Goal: Task Accomplishment & Management: Manage account settings

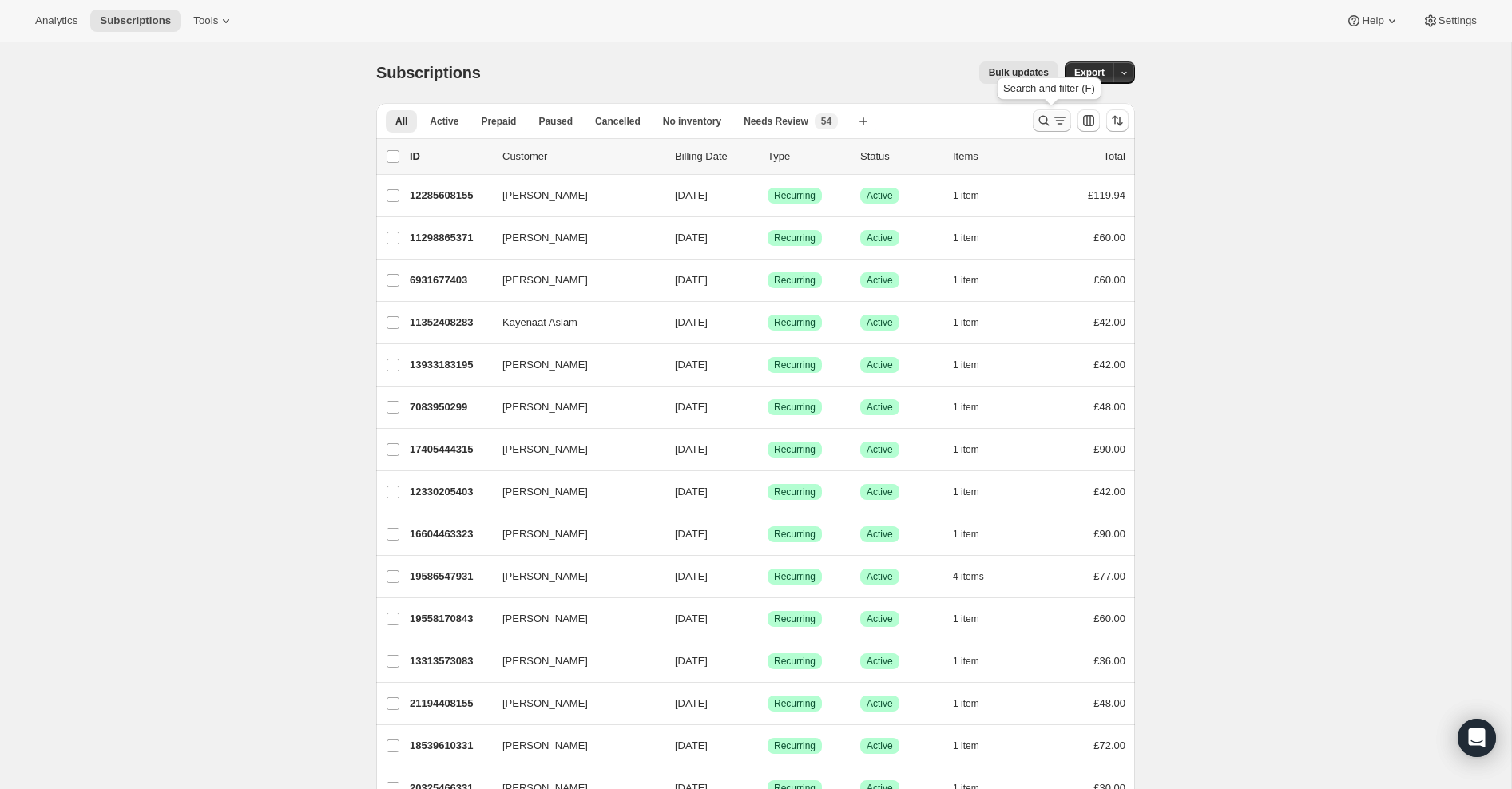
click at [1041, 122] on icon "Search and filter results" at bounding box center [1043, 120] width 16 height 16
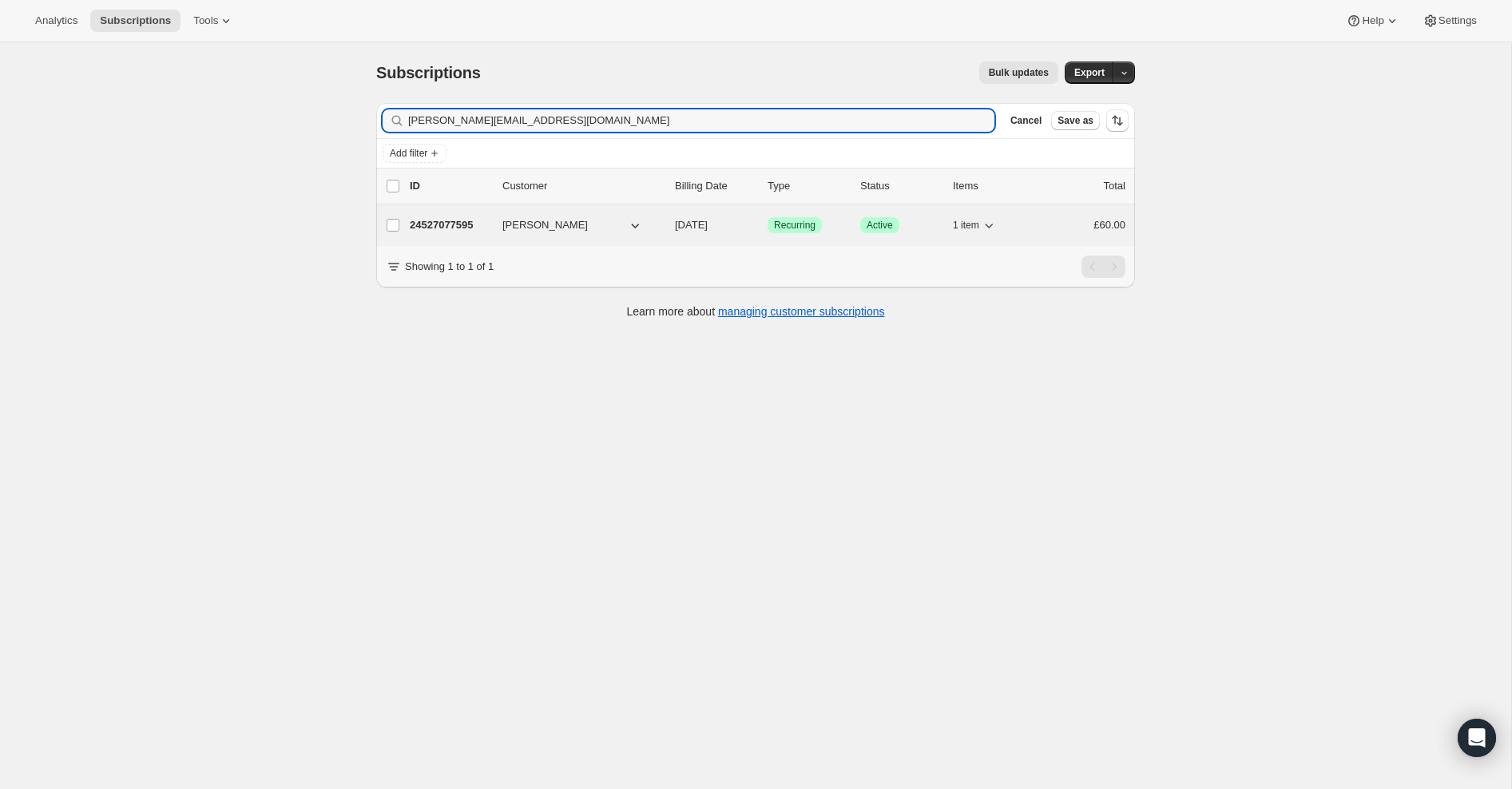
type input "[PERSON_NAME][EMAIL_ADDRESS][DOMAIN_NAME]"
click at [424, 225] on p "24527077595" at bounding box center [449, 224] width 80 height 16
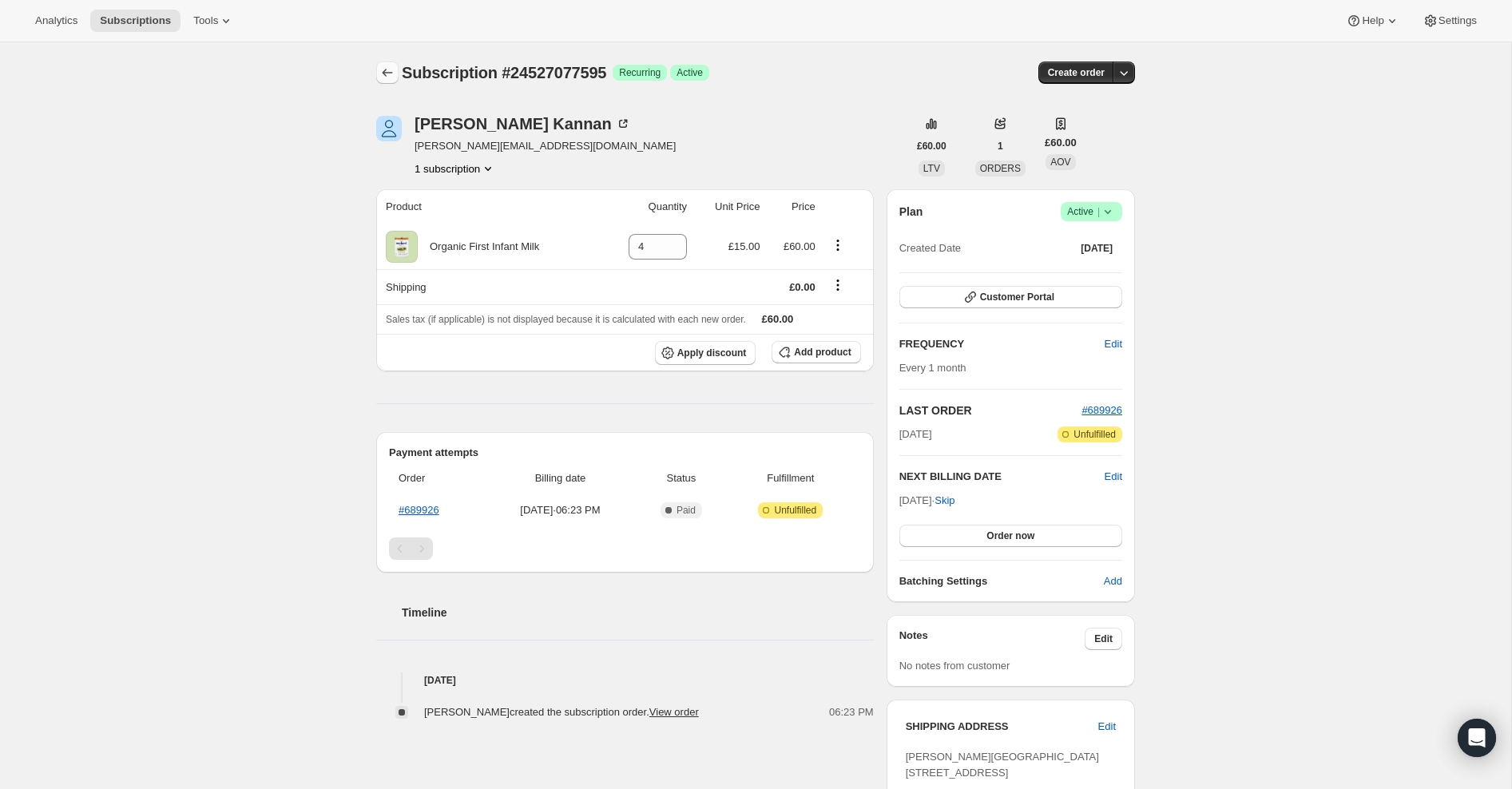
click at [384, 72] on icon "Subscriptions" at bounding box center [387, 73] width 11 height 8
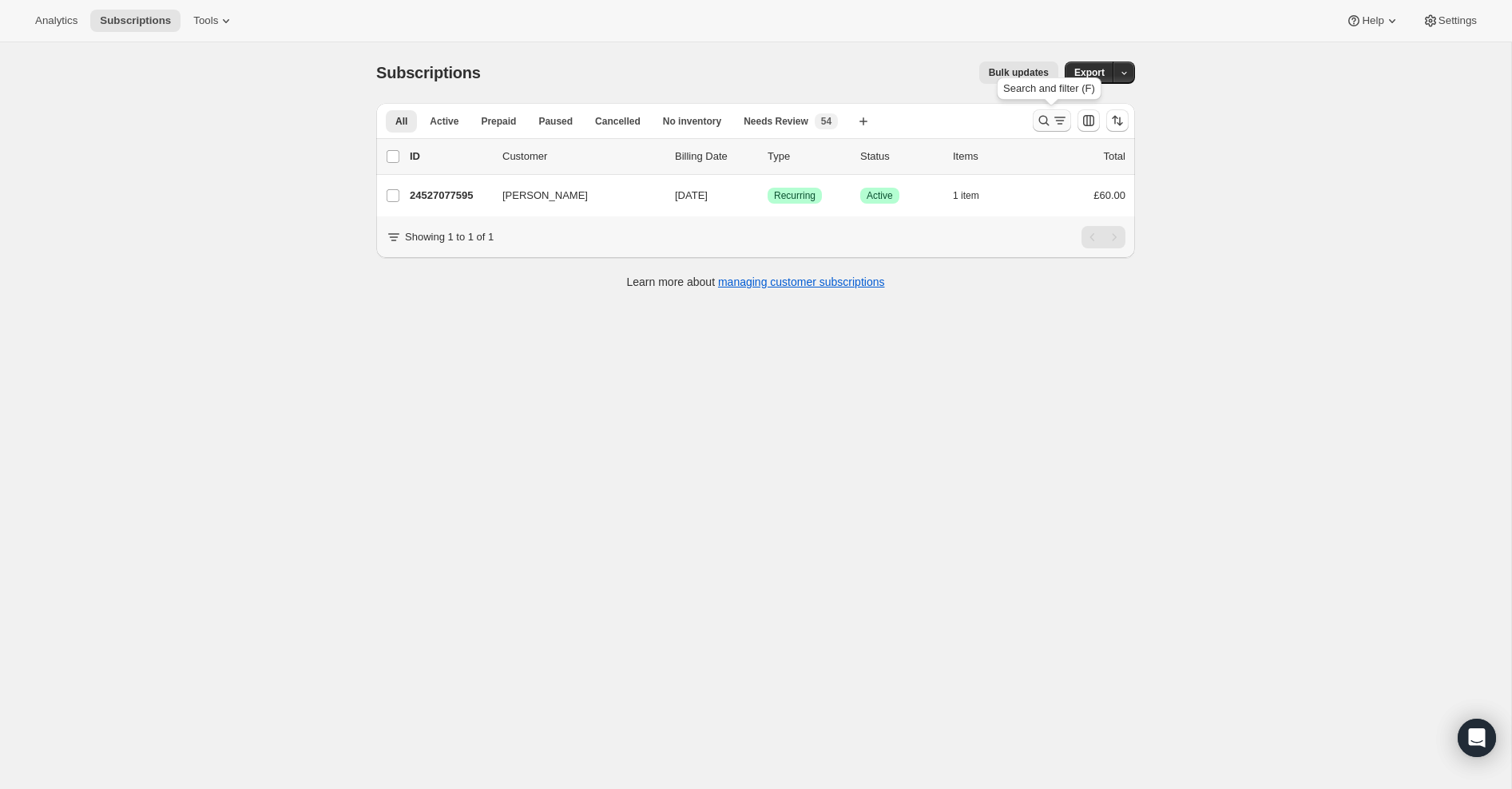
click at [1047, 118] on icon "Search and filter results" at bounding box center [1044, 121] width 11 height 11
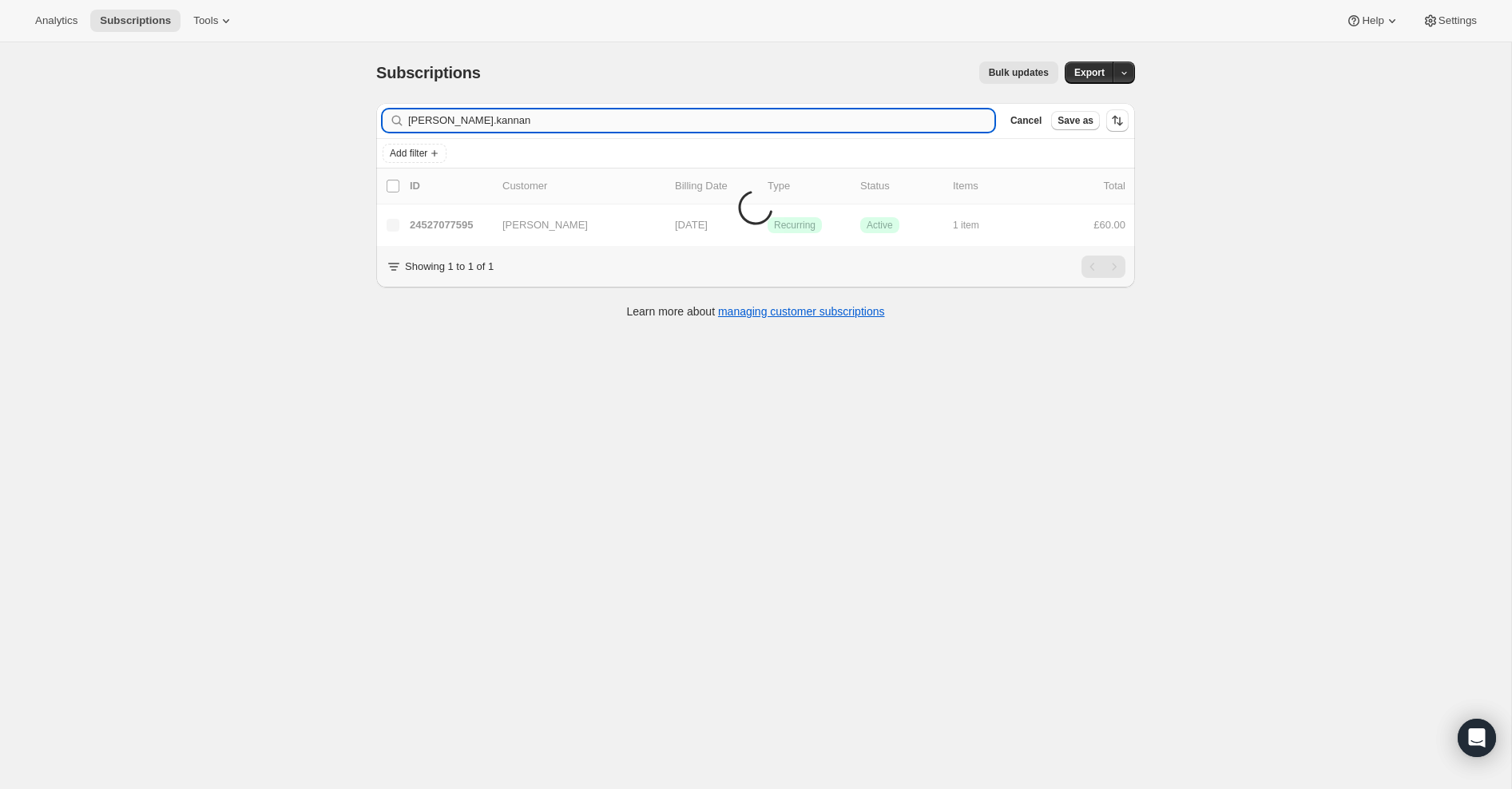
click at [456, 122] on input "[PERSON_NAME].kannan" at bounding box center [701, 120] width 586 height 22
click at [512, 120] on input "[PERSON_NAME]" at bounding box center [701, 120] width 586 height 22
type input "[PERSON_NAME]"
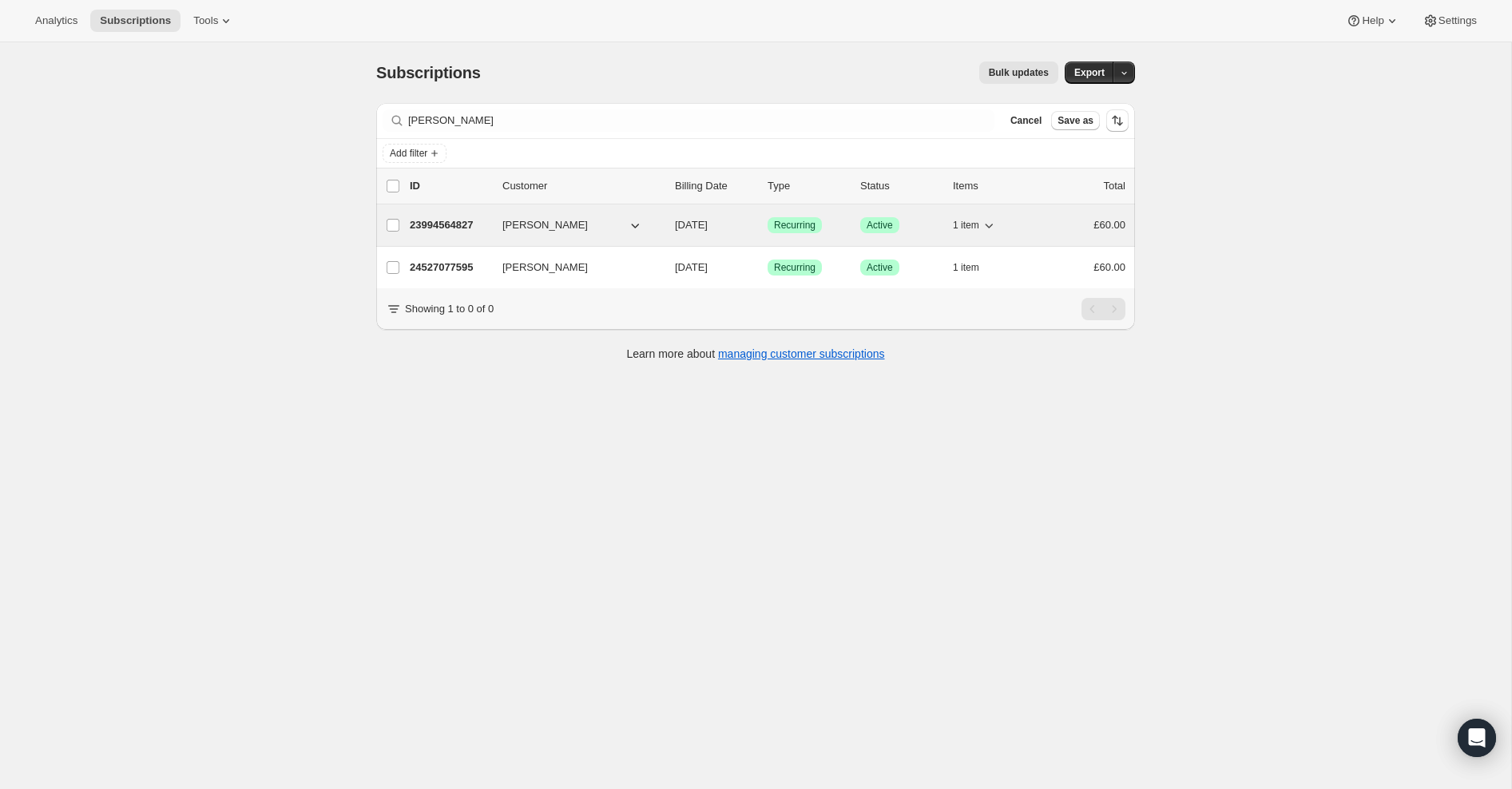
click at [442, 227] on p "23994564827" at bounding box center [449, 224] width 80 height 16
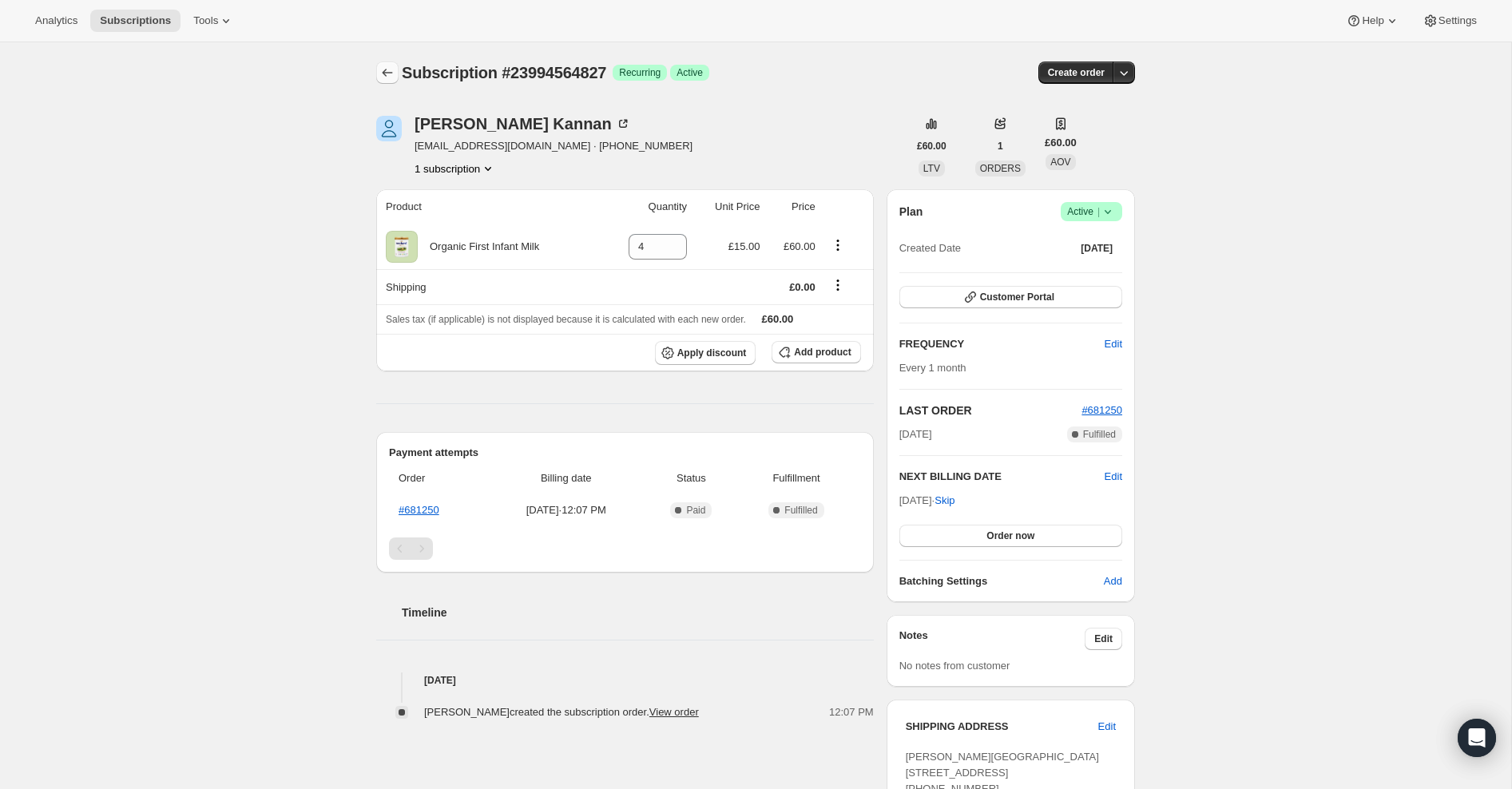
click at [387, 72] on icon "Subscriptions" at bounding box center [386, 72] width 16 height 16
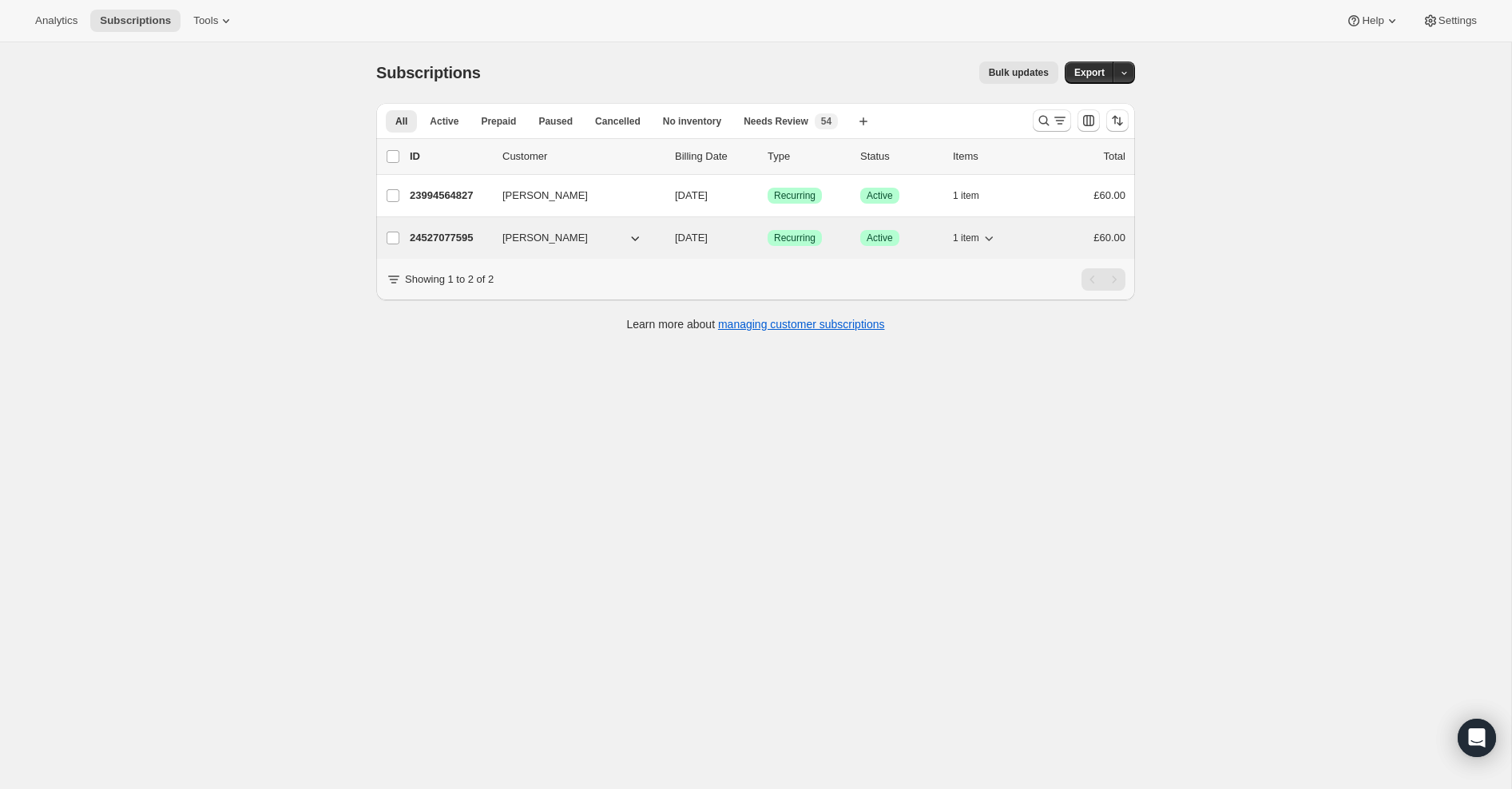
click at [455, 240] on p "24527077595" at bounding box center [449, 238] width 80 height 16
